Goal: Task Accomplishment & Management: Use online tool/utility

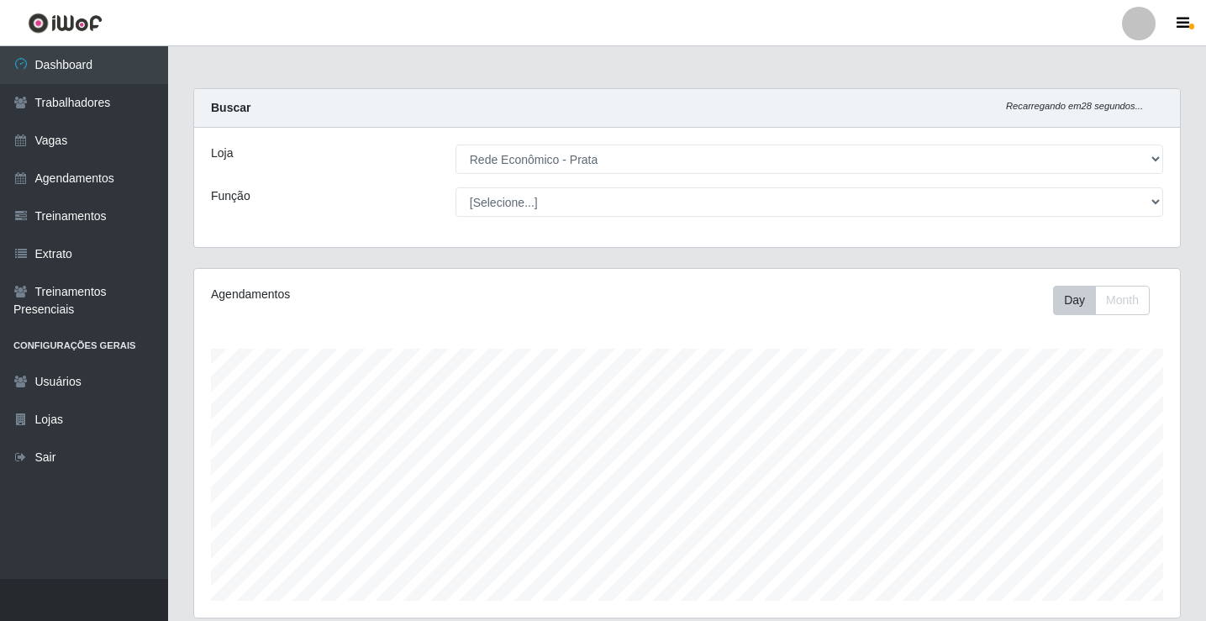
select select "192"
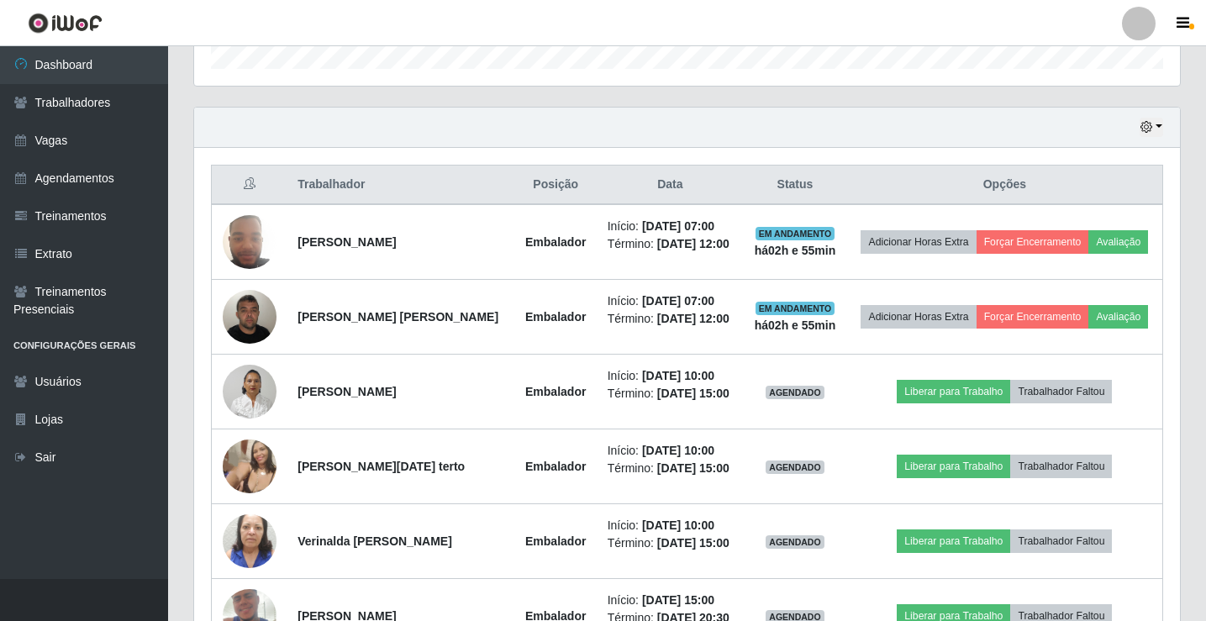
scroll to position [616, 0]
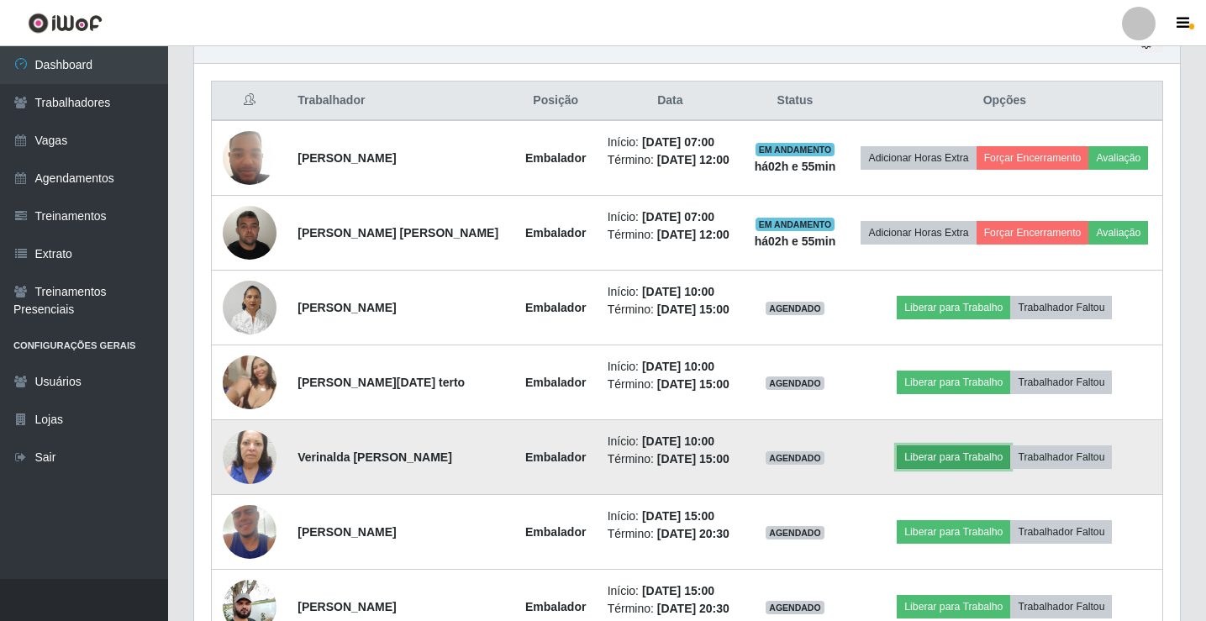
click at [913, 458] on button "Liberar para Trabalho" at bounding box center [953, 457] width 113 height 24
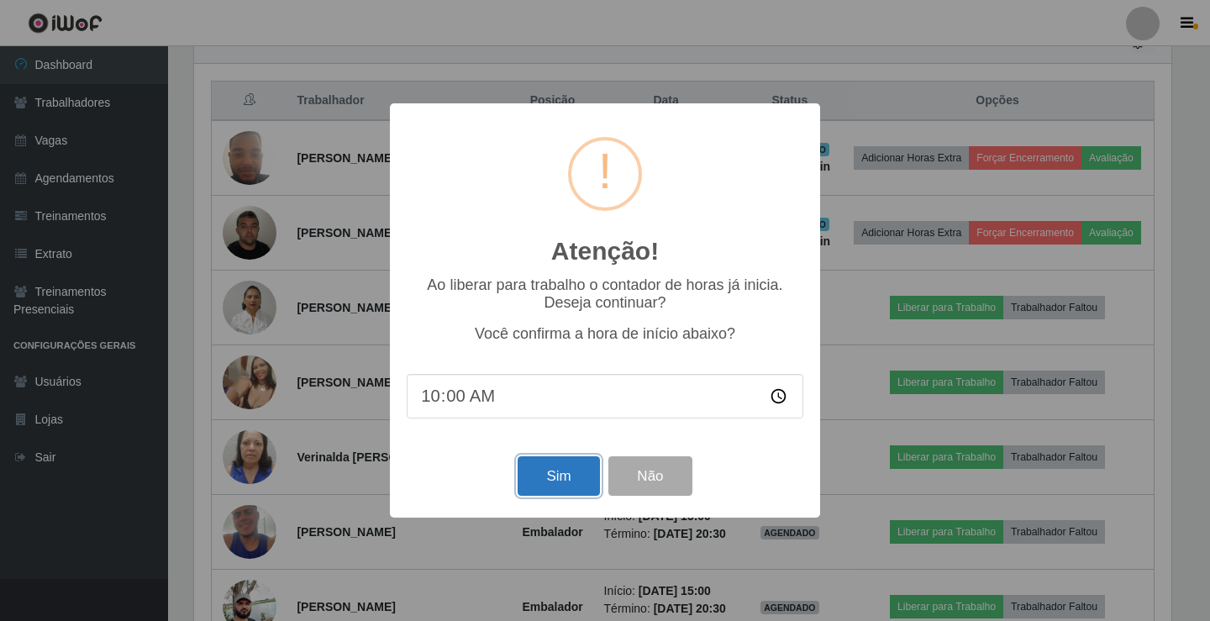
click at [541, 473] on button "Sim" at bounding box center [559, 475] width 82 height 39
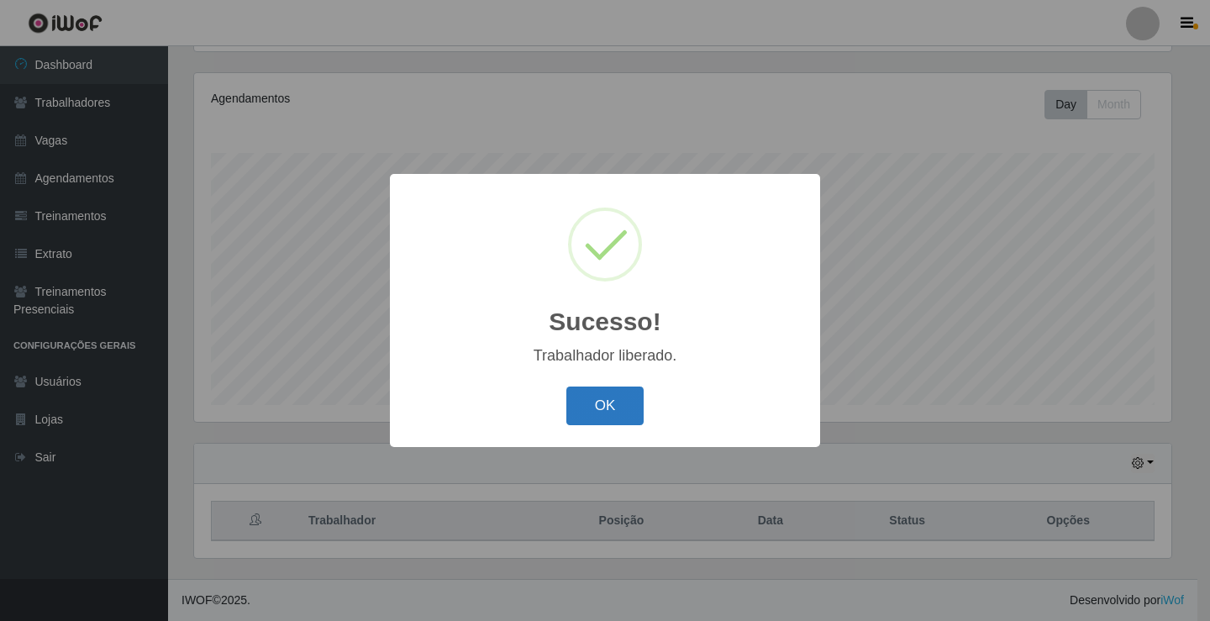
click at [601, 414] on button "OK" at bounding box center [605, 406] width 78 height 39
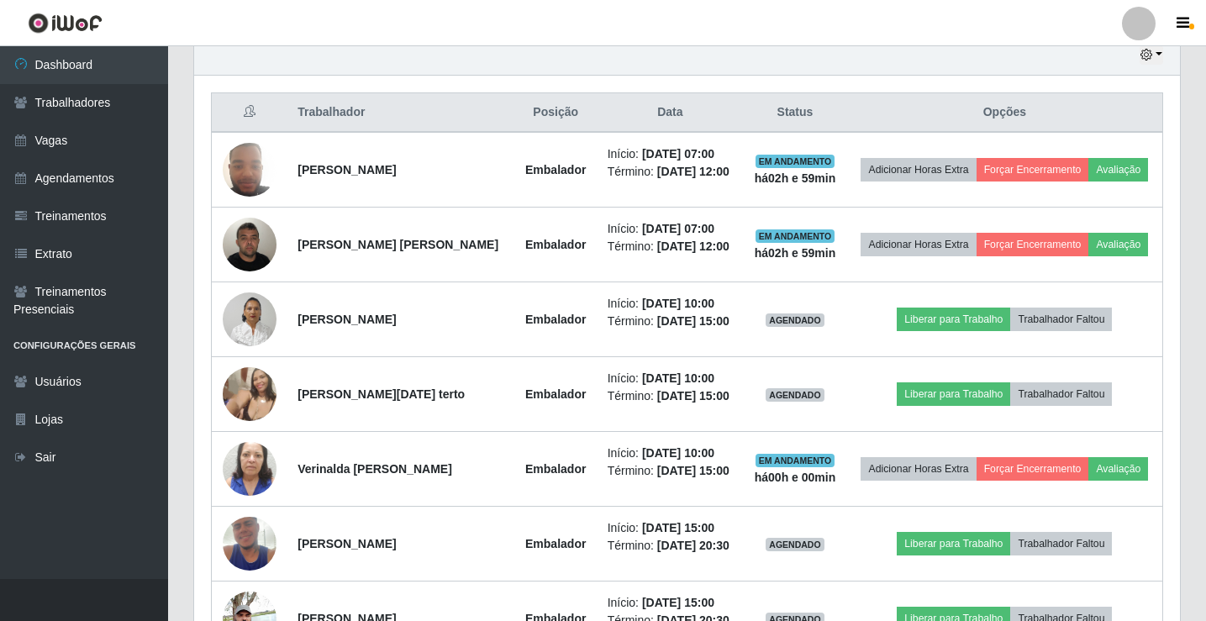
scroll to position [626, 0]
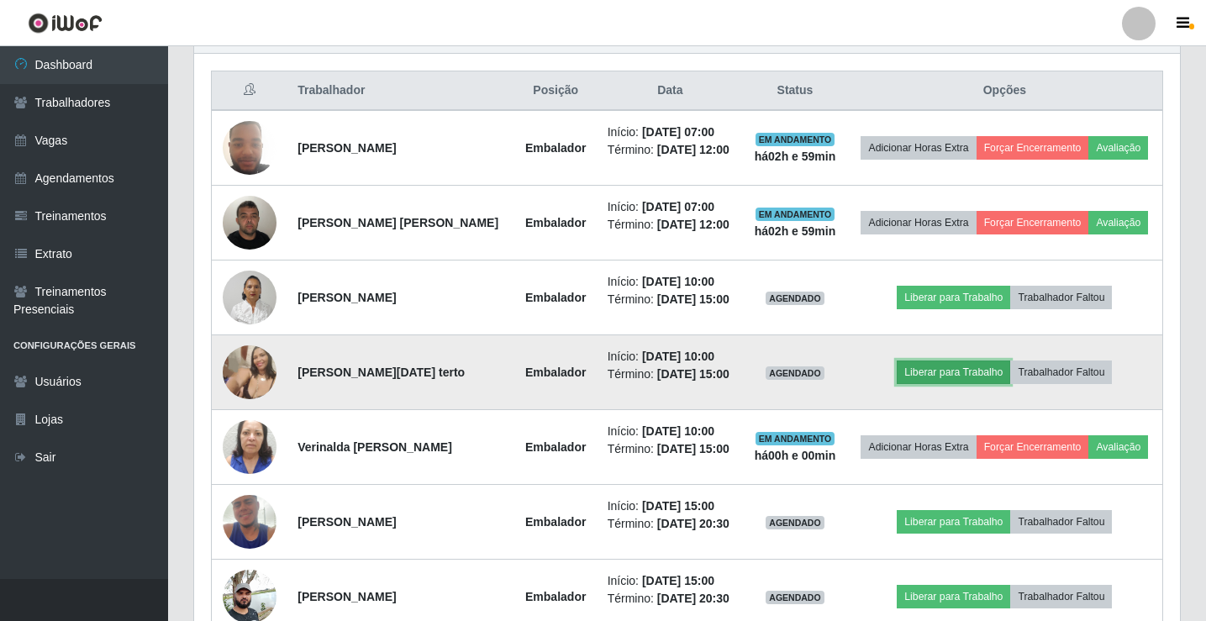
click at [950, 367] on button "Liberar para Trabalho" at bounding box center [953, 373] width 113 height 24
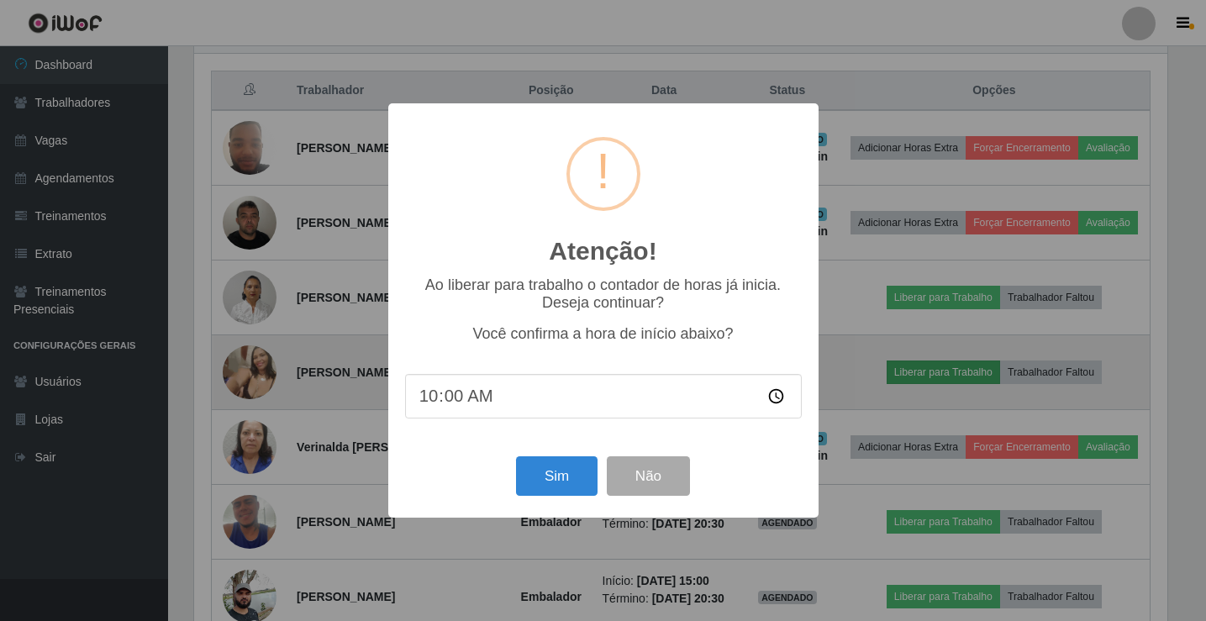
scroll to position [349, 977]
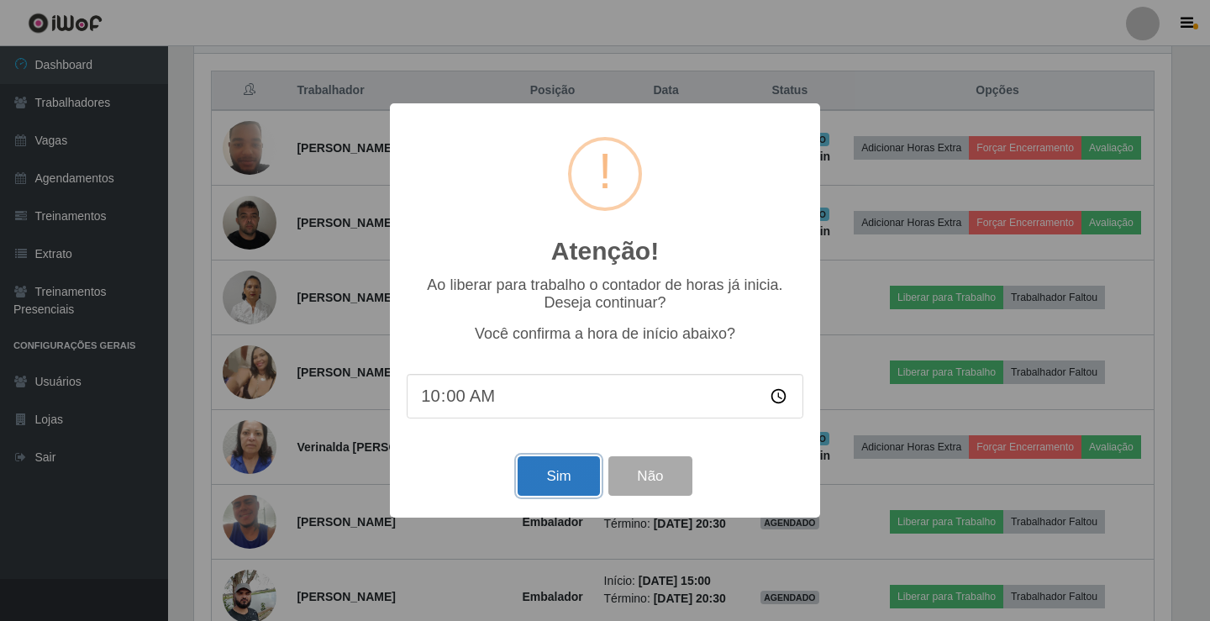
click at [559, 470] on button "Sim" at bounding box center [559, 475] width 82 height 39
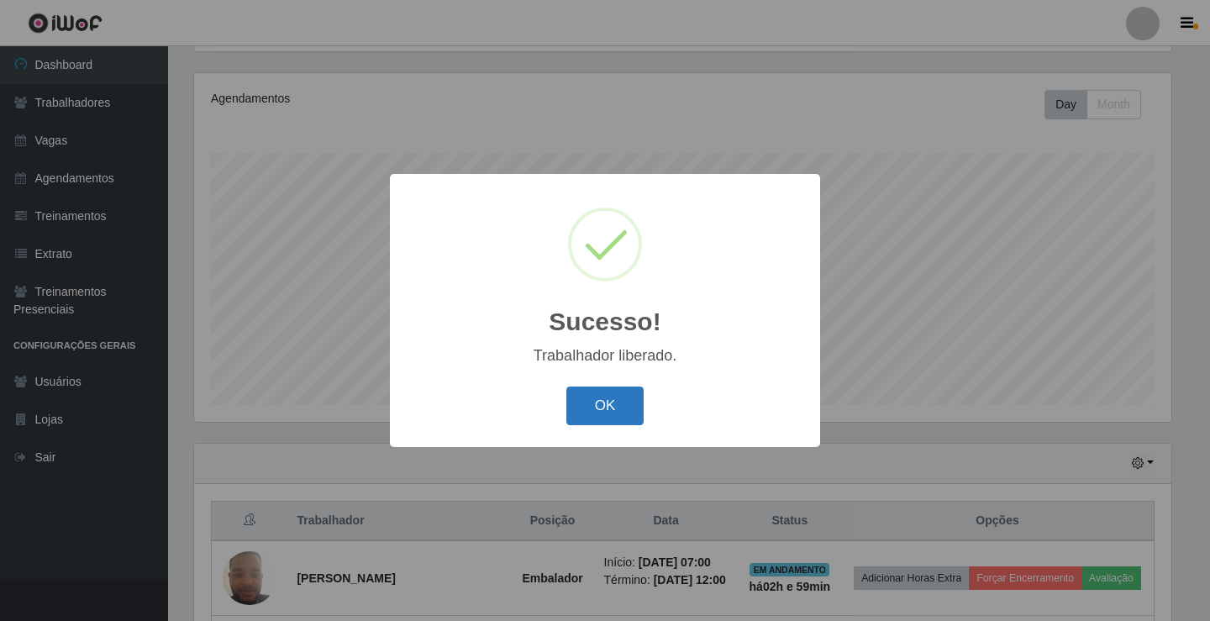
click at [619, 416] on button "OK" at bounding box center [605, 406] width 78 height 39
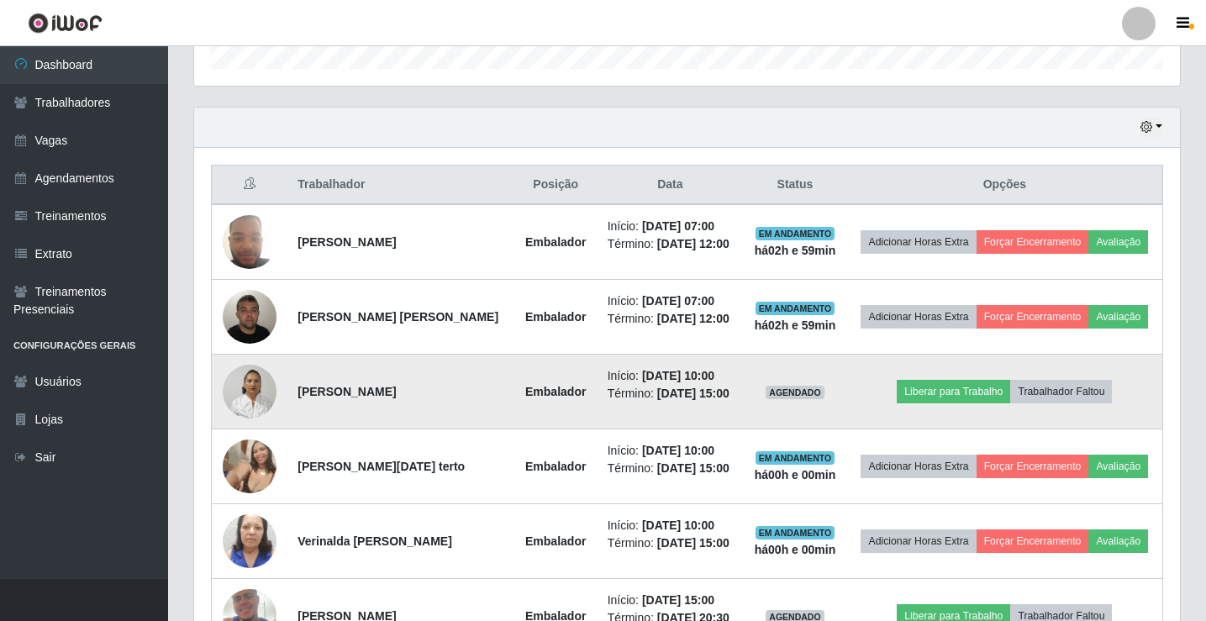
scroll to position [616, 0]
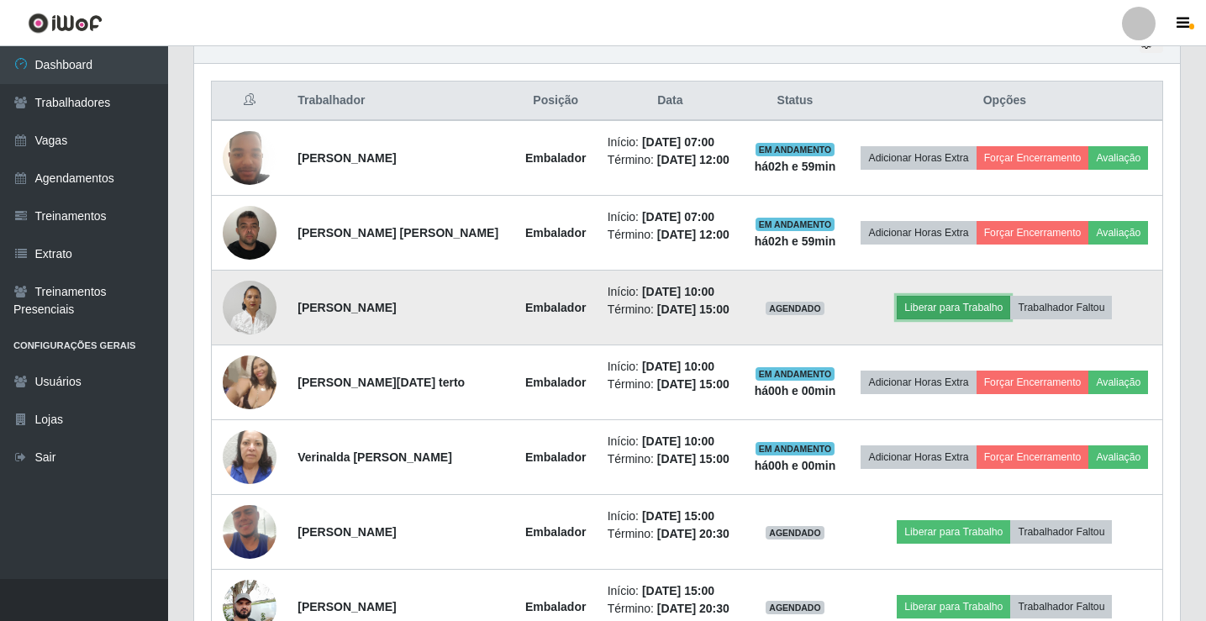
click at [926, 310] on button "Liberar para Trabalho" at bounding box center [953, 308] width 113 height 24
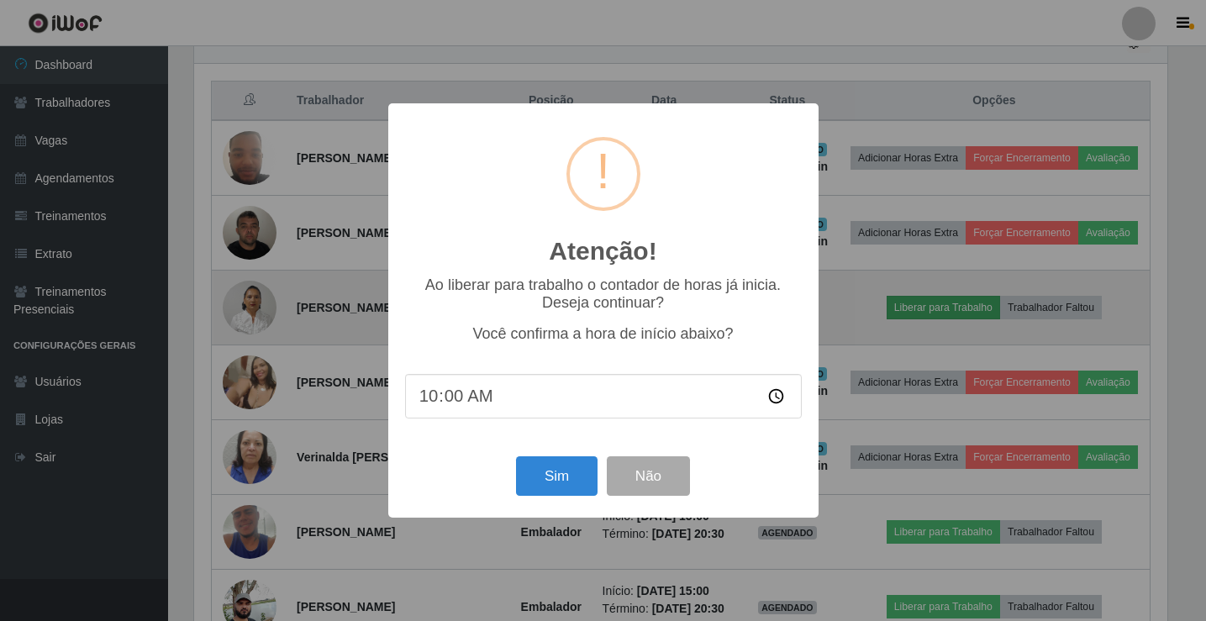
scroll to position [349, 977]
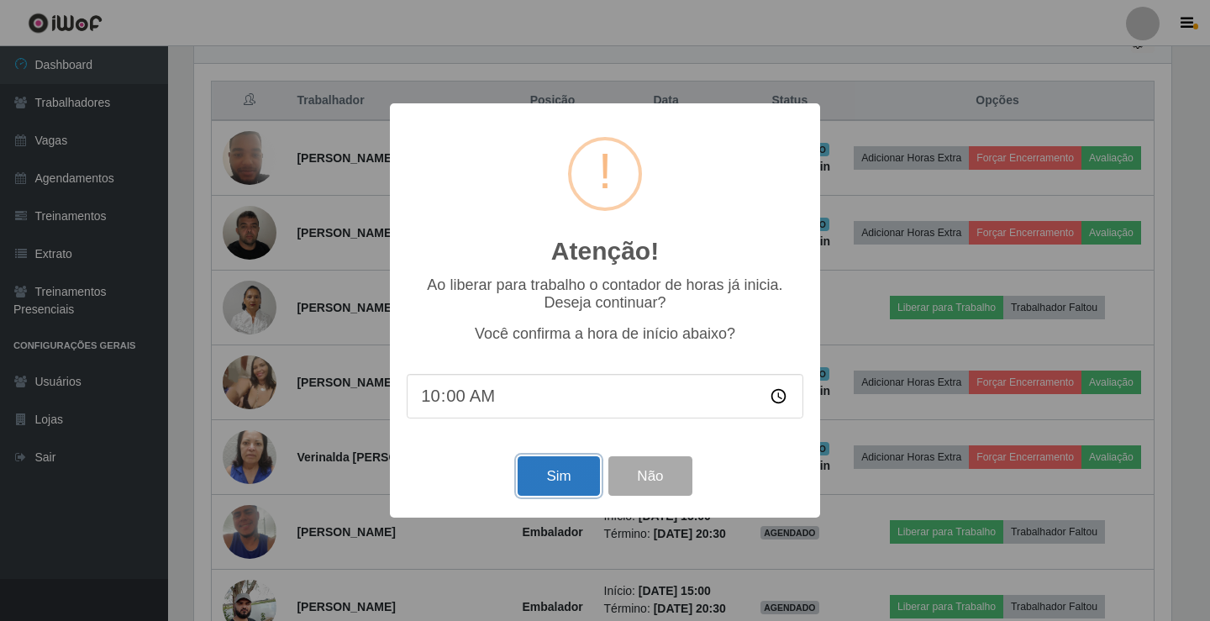
click at [573, 485] on button "Sim" at bounding box center [559, 475] width 82 height 39
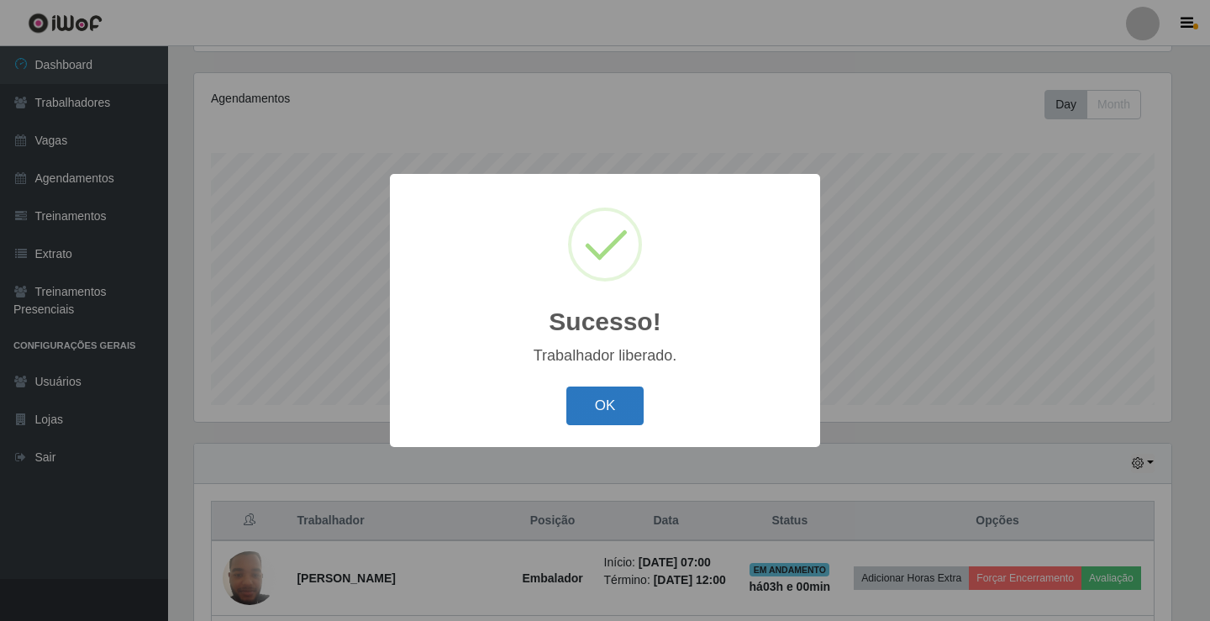
click at [611, 389] on button "OK" at bounding box center [605, 406] width 78 height 39
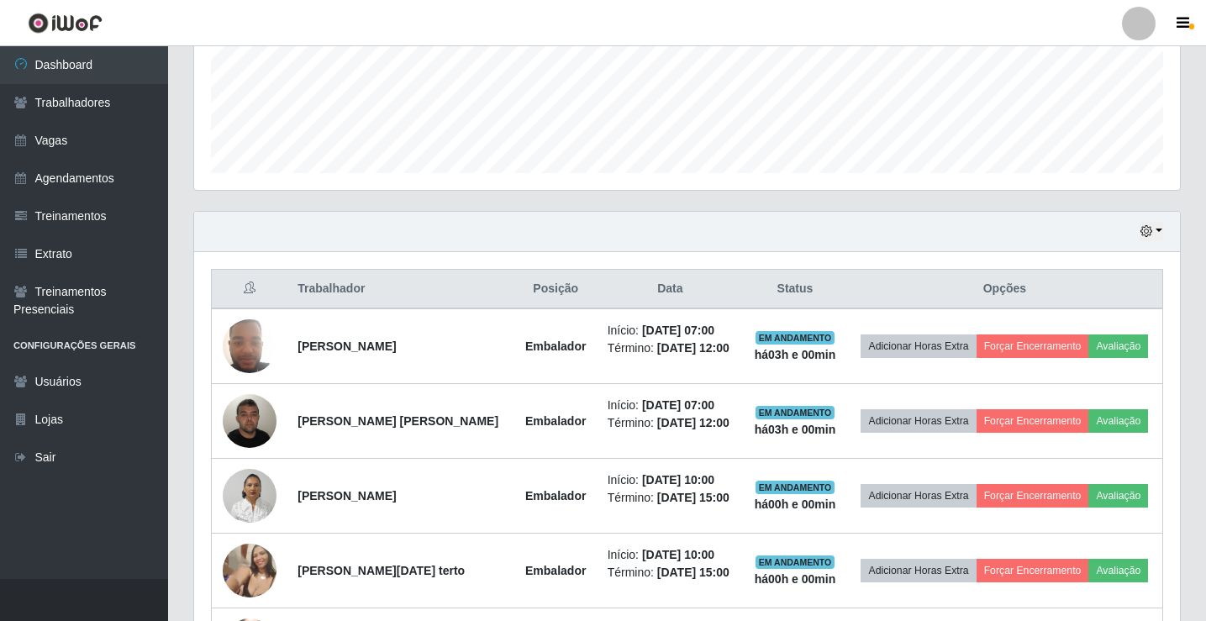
scroll to position [448, 0]
